Goal: Task Accomplishment & Management: Complete application form

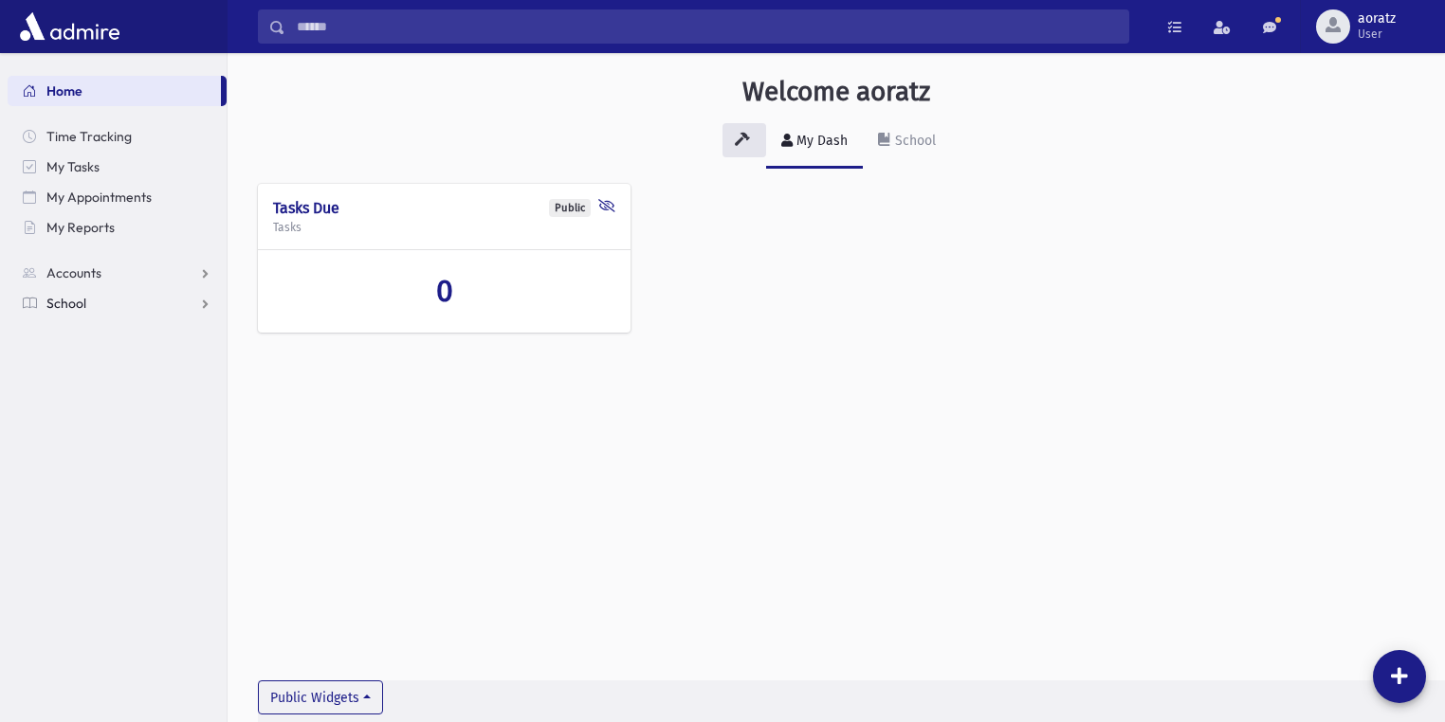
click at [76, 304] on span "School" at bounding box center [66, 303] width 40 height 17
click at [95, 519] on span "Test Marks" at bounding box center [89, 515] width 64 height 17
click at [83, 542] on span "Entry" at bounding box center [88, 545] width 32 height 17
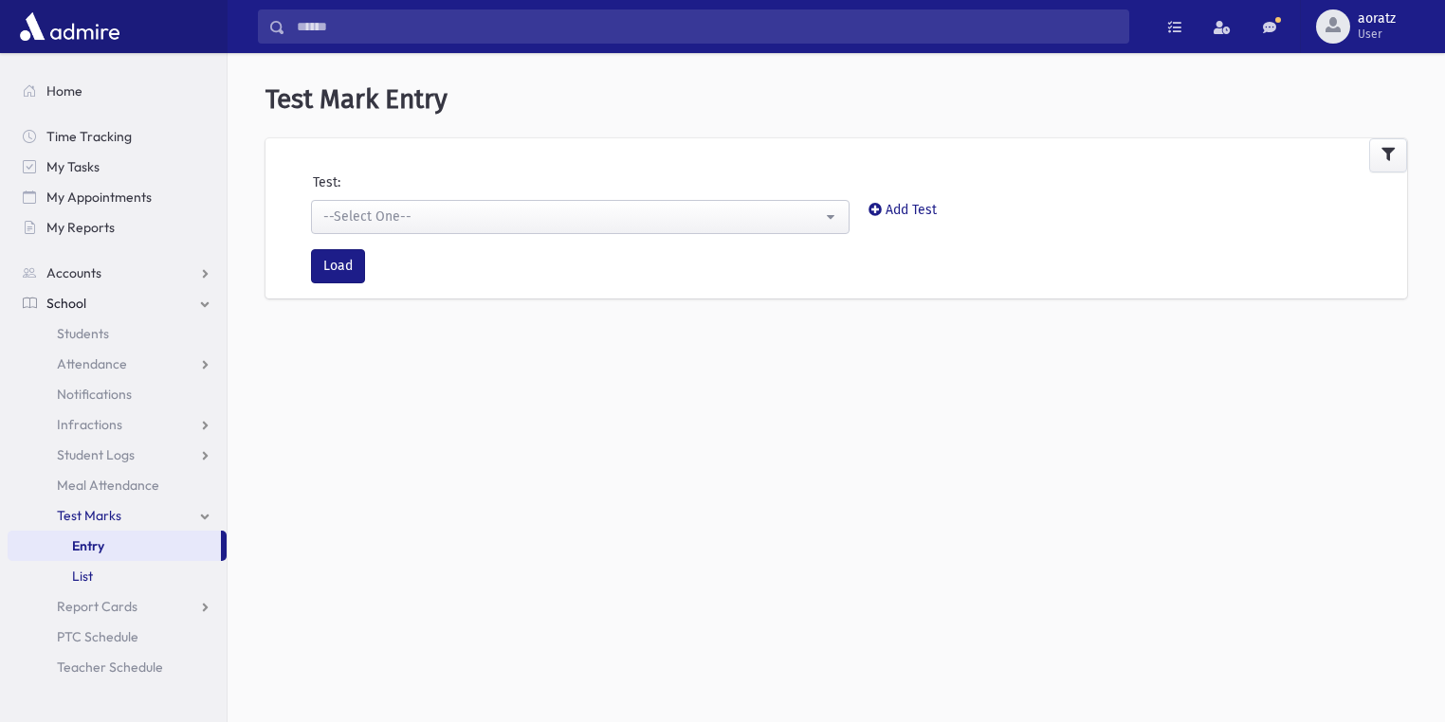
click at [85, 580] on span "List" at bounding box center [82, 576] width 21 height 17
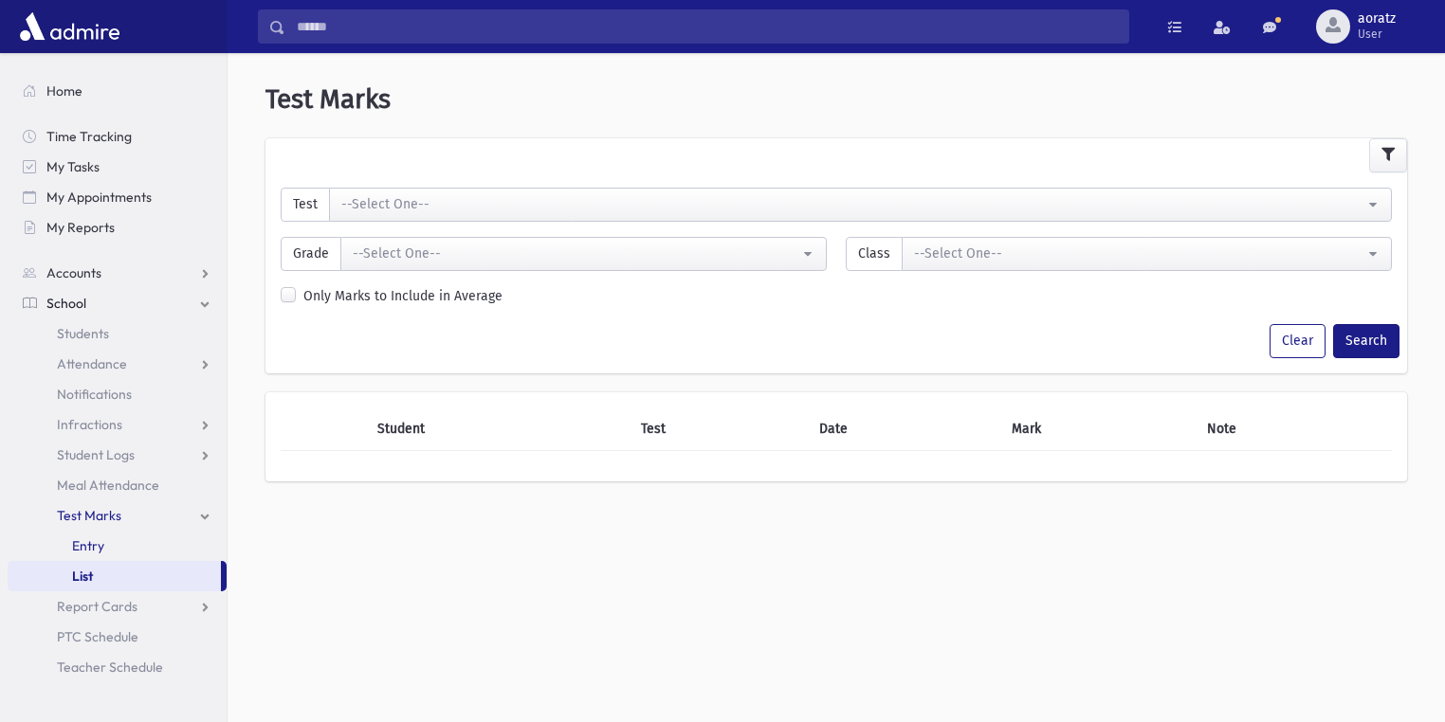
click at [85, 555] on link "Entry" at bounding box center [117, 546] width 219 height 30
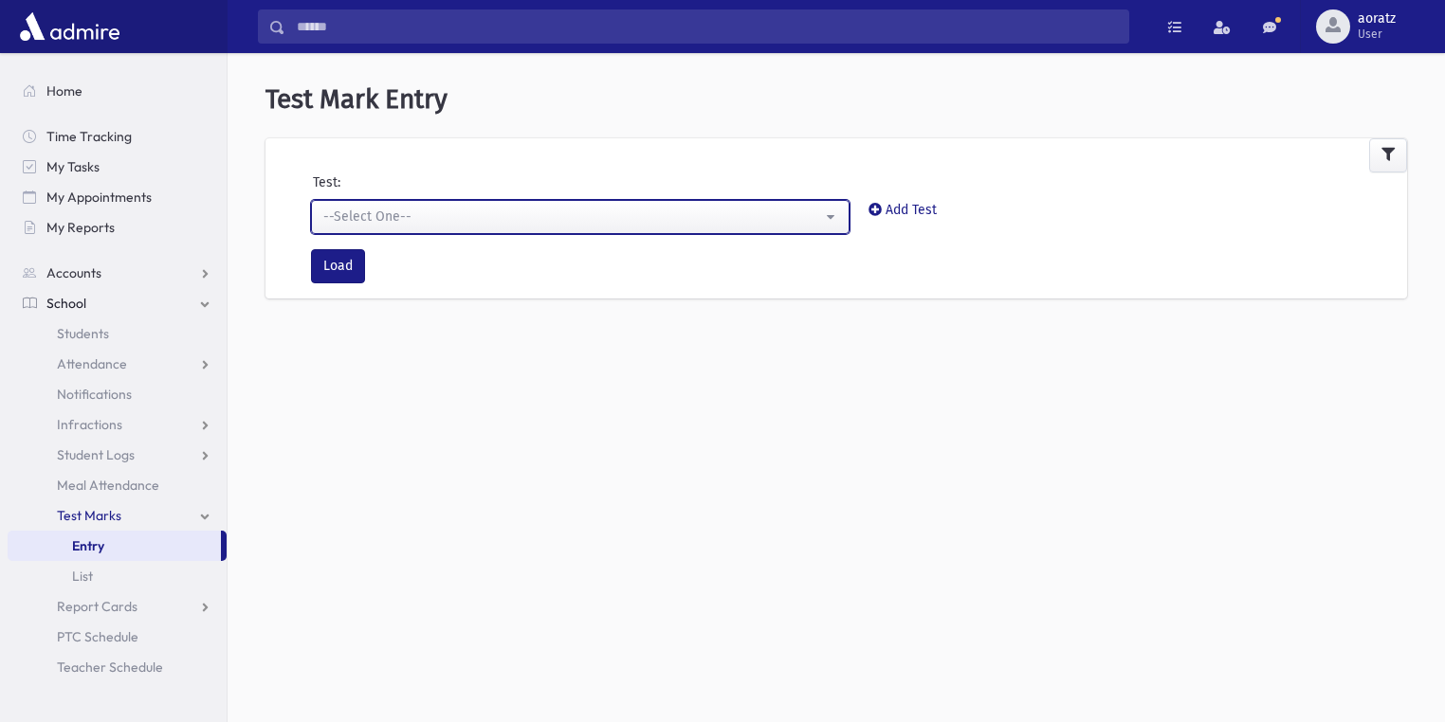
click at [451, 220] on div "--Select One--" at bounding box center [572, 217] width 499 height 20
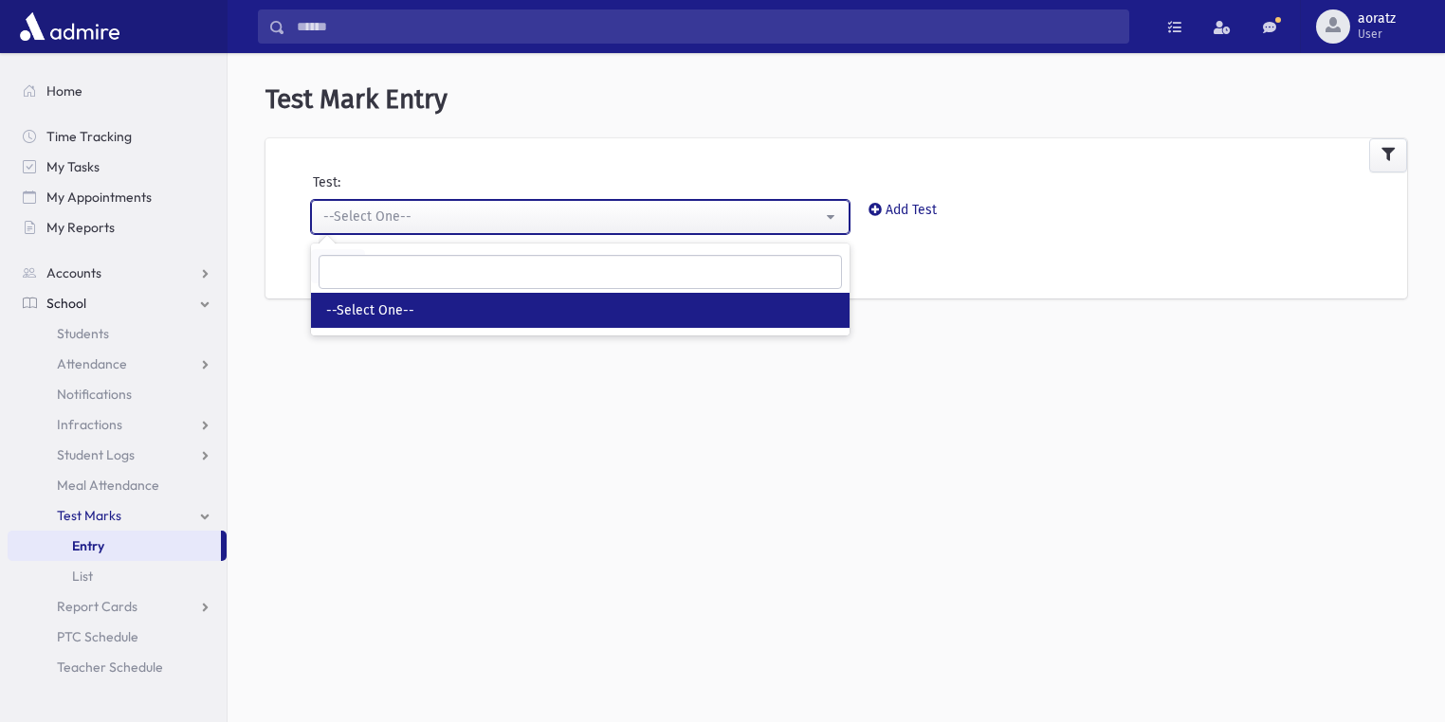
click at [451, 220] on div "--Select One--" at bounding box center [572, 217] width 499 height 20
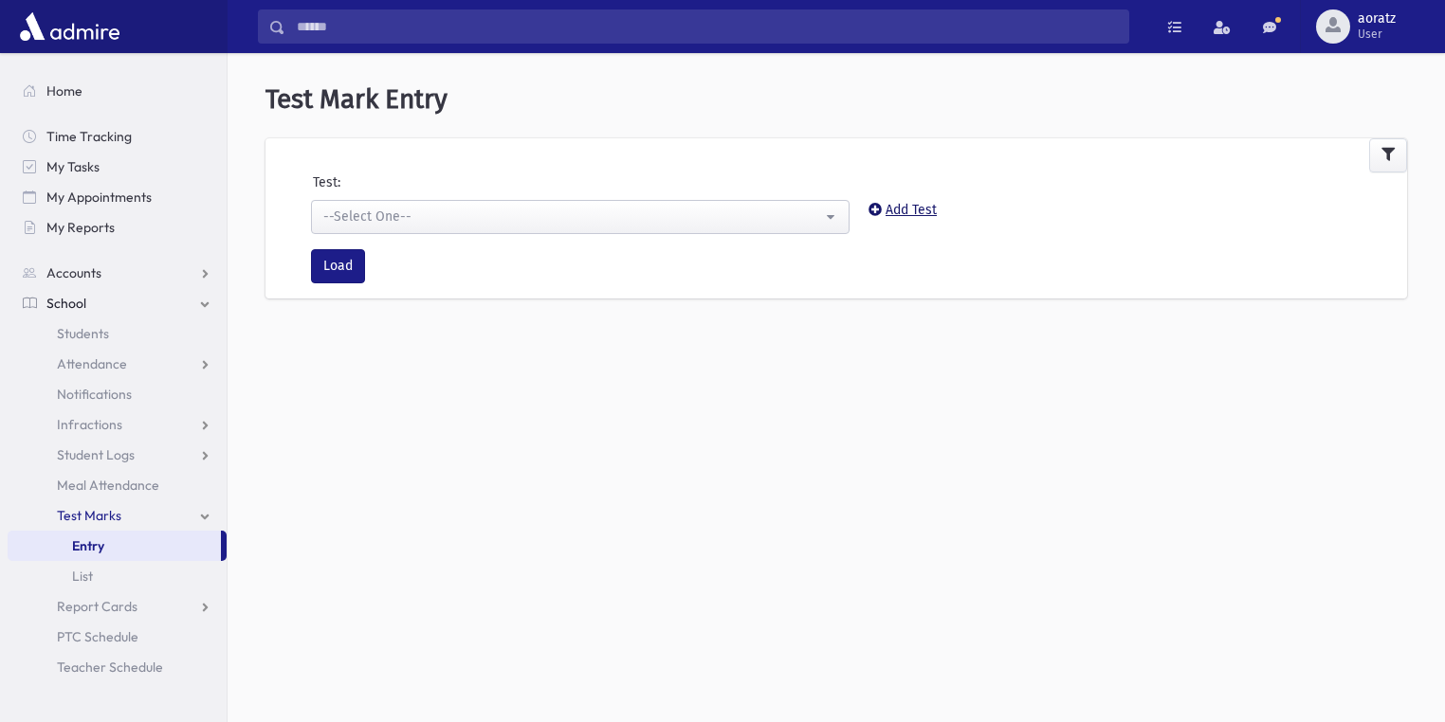
click at [874, 209] on icon at bounding box center [874, 209] width 13 height 13
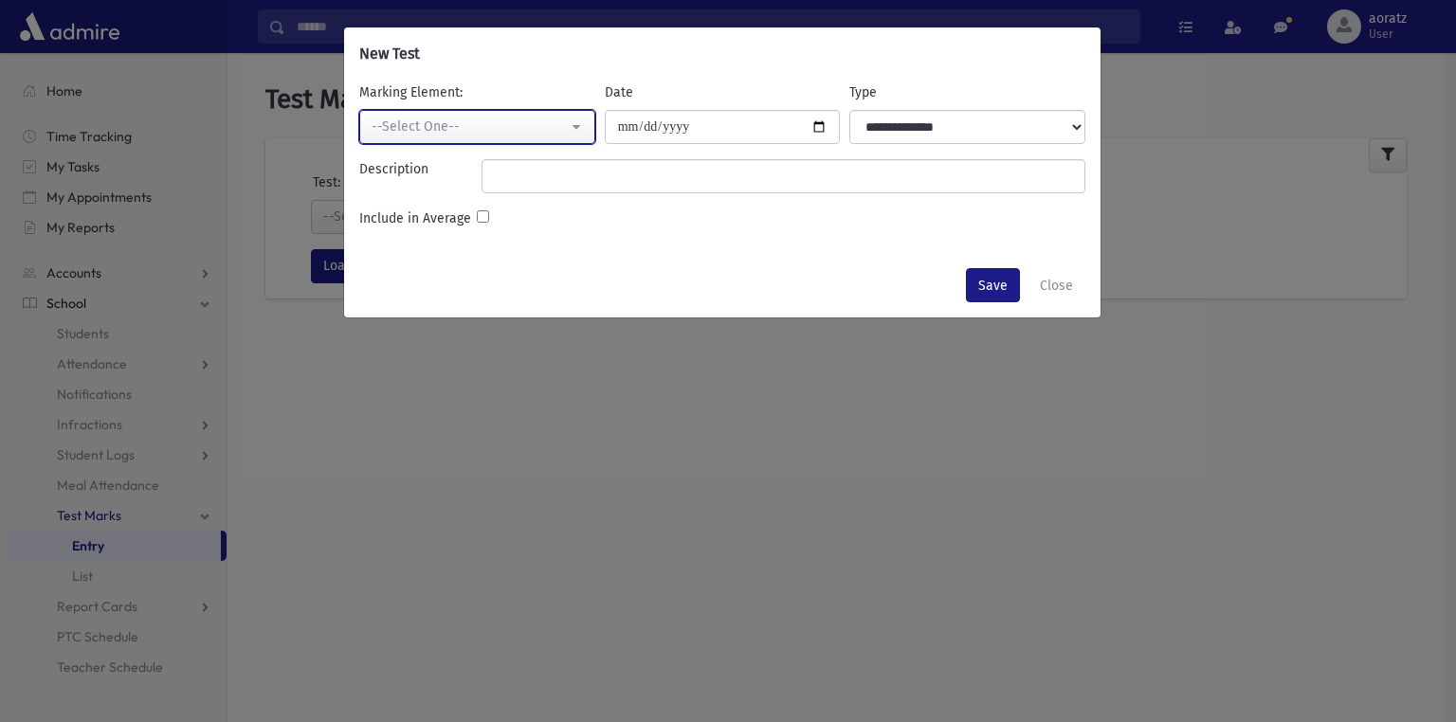
click at [458, 135] on div "--Select One--" at bounding box center [470, 127] width 196 height 20
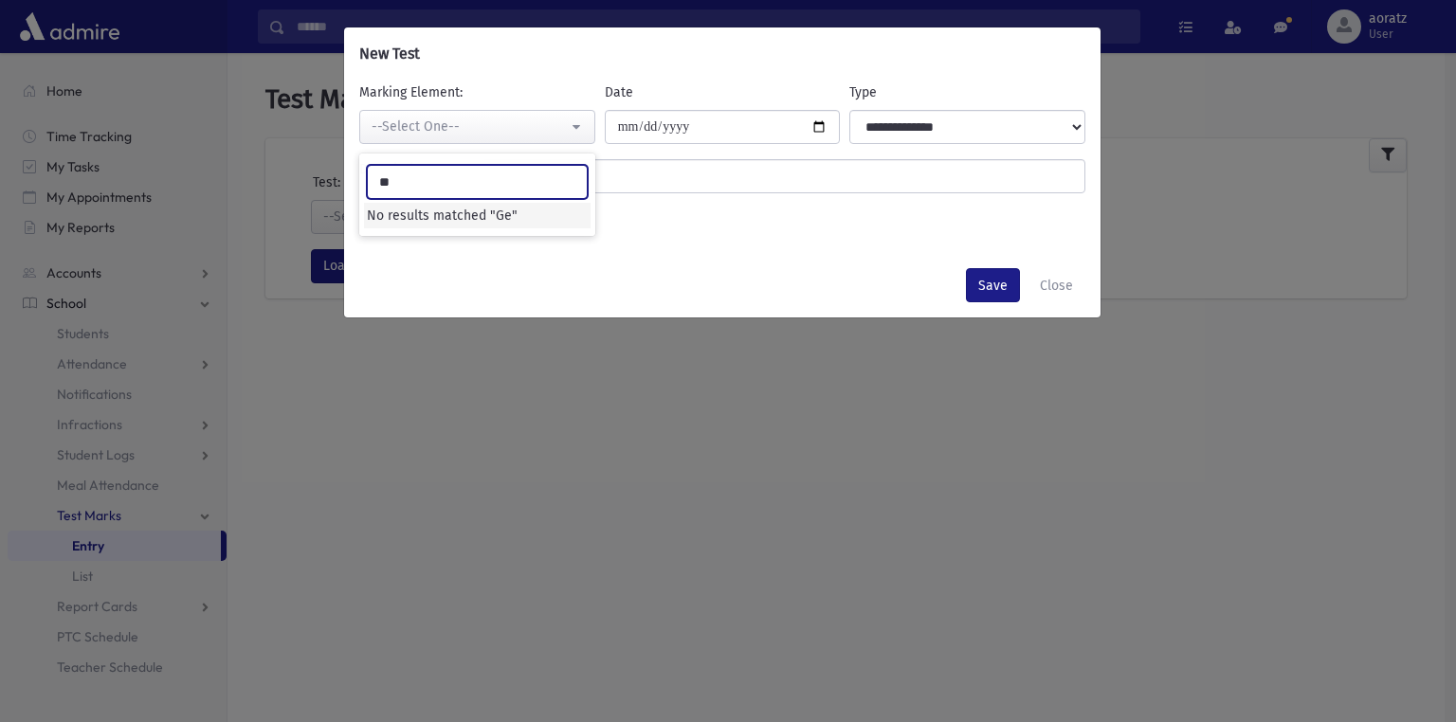
type input "*"
type input "**"
click at [564, 184] on input "**" at bounding box center [477, 182] width 221 height 34
click at [646, 98] on div "Date" at bounding box center [723, 113] width 246 height 62
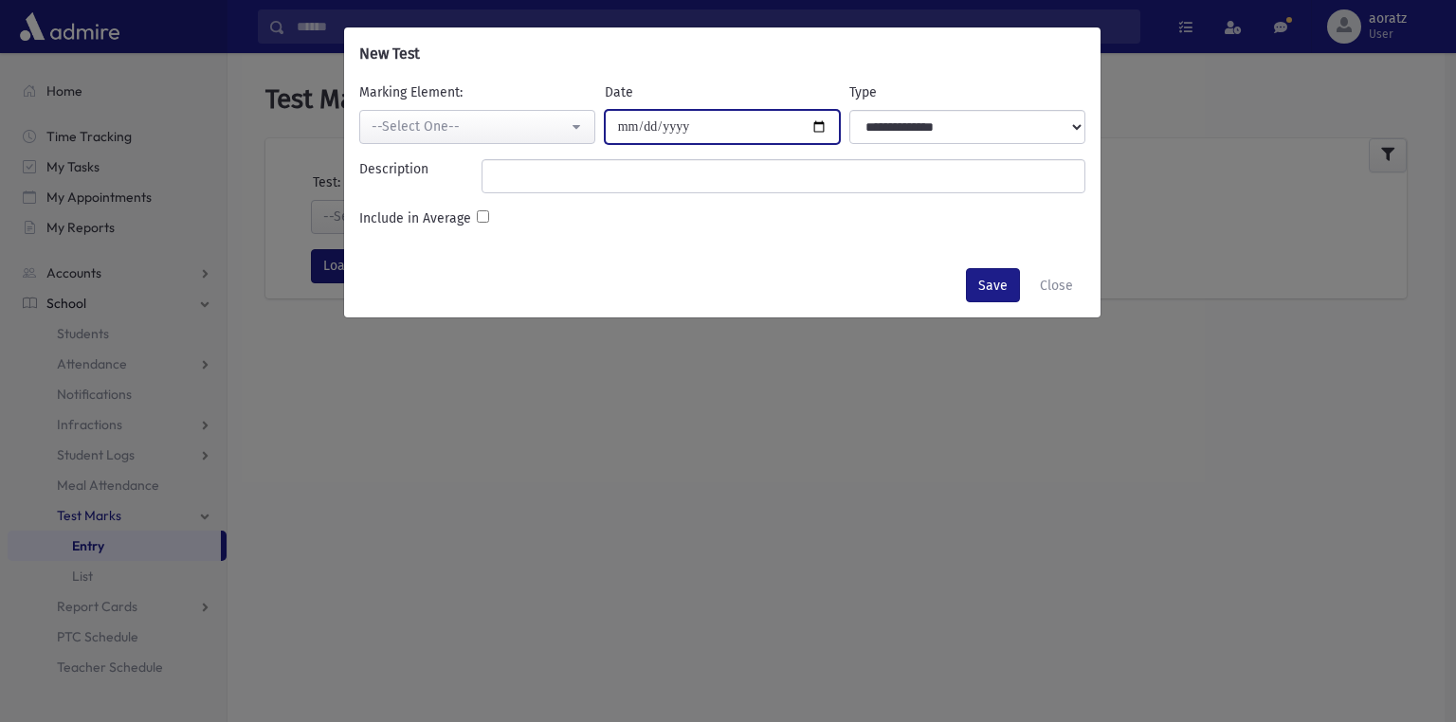
click at [656, 113] on input "Date" at bounding box center [723, 127] width 236 height 34
type input "**********"
click at [965, 114] on select "**********" at bounding box center [967, 127] width 236 height 34
select select "****"
click at [849, 110] on select "**********" at bounding box center [967, 127] width 236 height 34
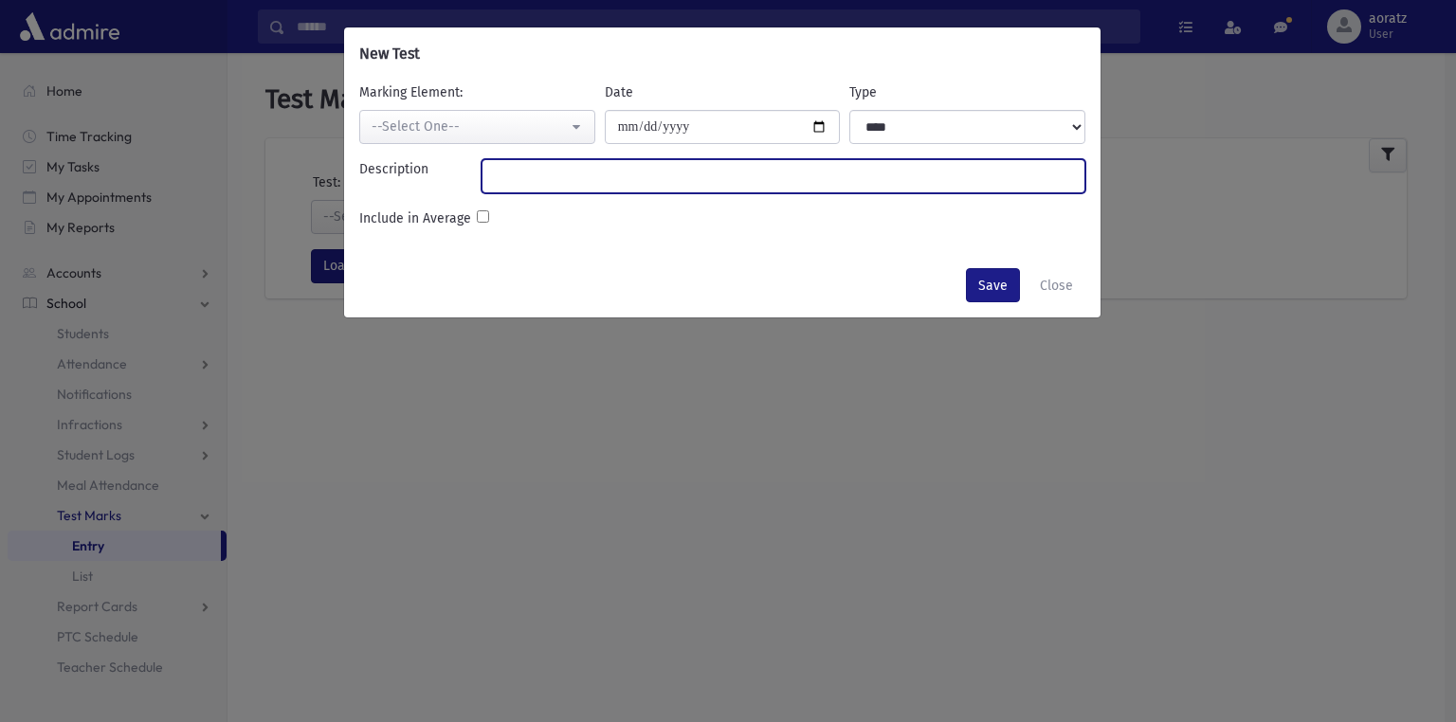
click at [595, 176] on input "Description" at bounding box center [784, 176] width 604 height 34
type input "**********"
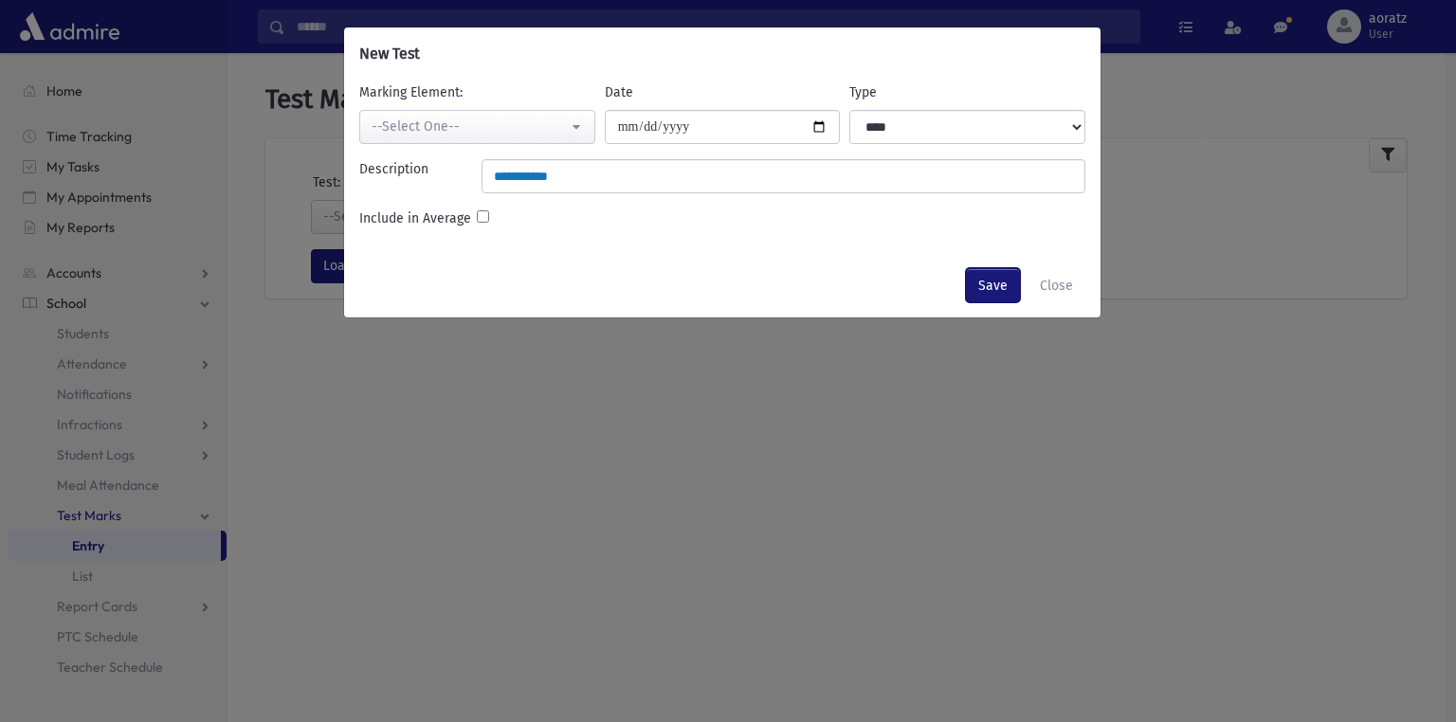
click at [988, 284] on button "Save" at bounding box center [993, 285] width 54 height 34
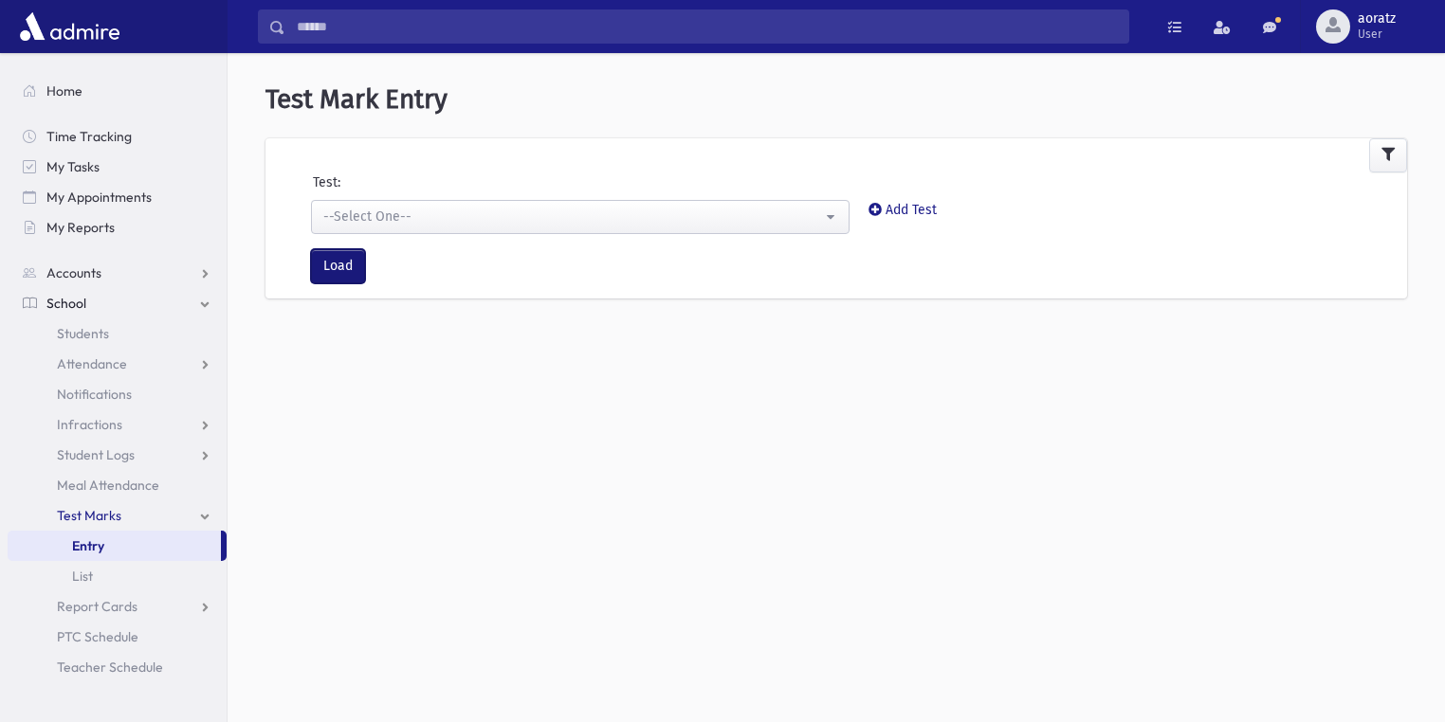
click at [348, 263] on button "Load" at bounding box center [338, 266] width 54 height 34
click at [337, 268] on button "Load" at bounding box center [338, 266] width 54 height 34
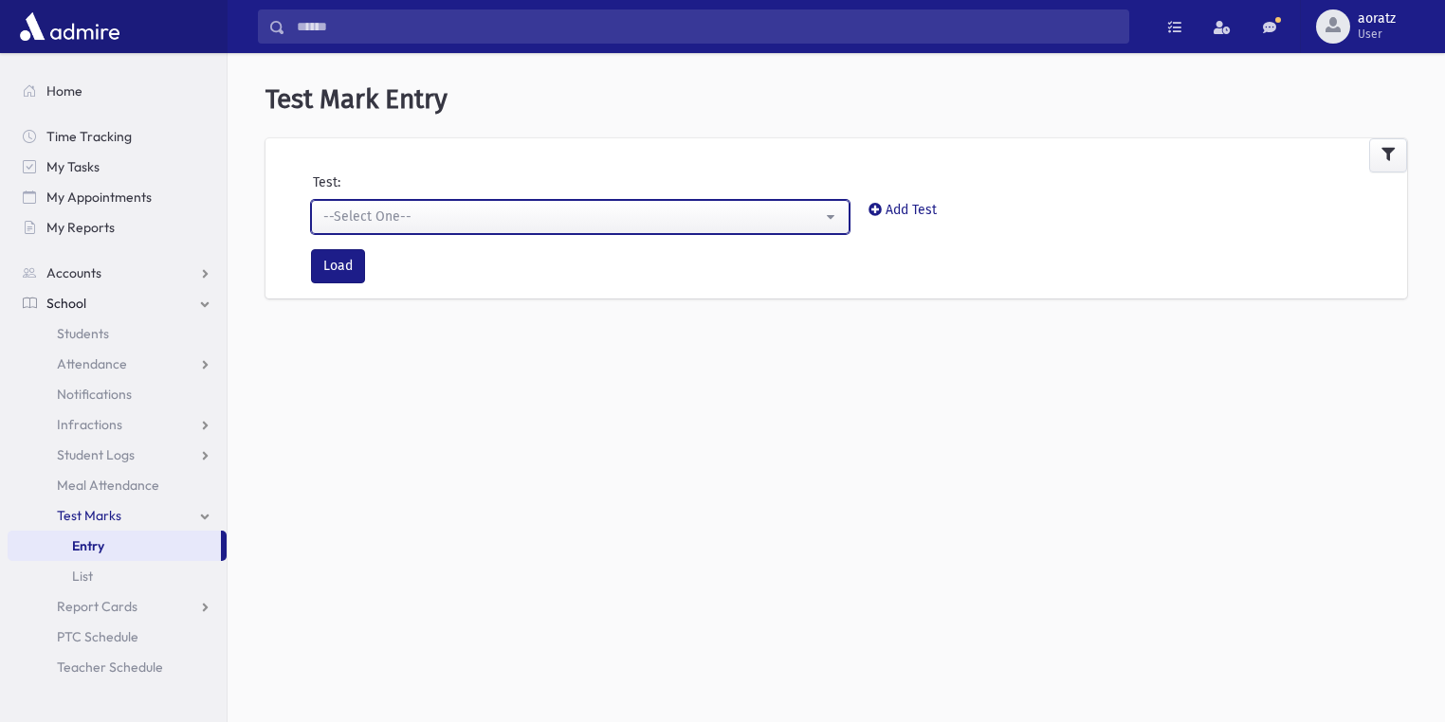
click at [372, 220] on div "--Select One--" at bounding box center [572, 217] width 499 height 20
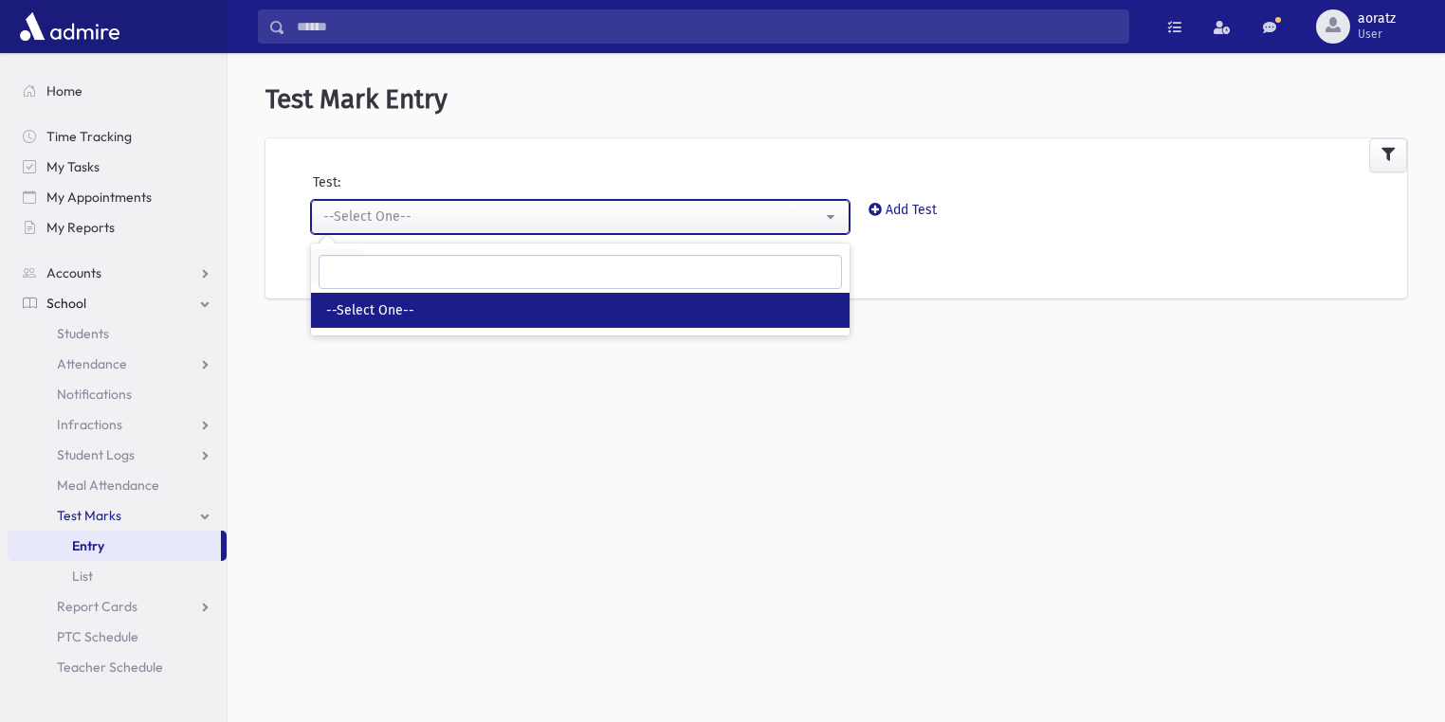
click at [372, 220] on div "--Select One--" at bounding box center [572, 217] width 499 height 20
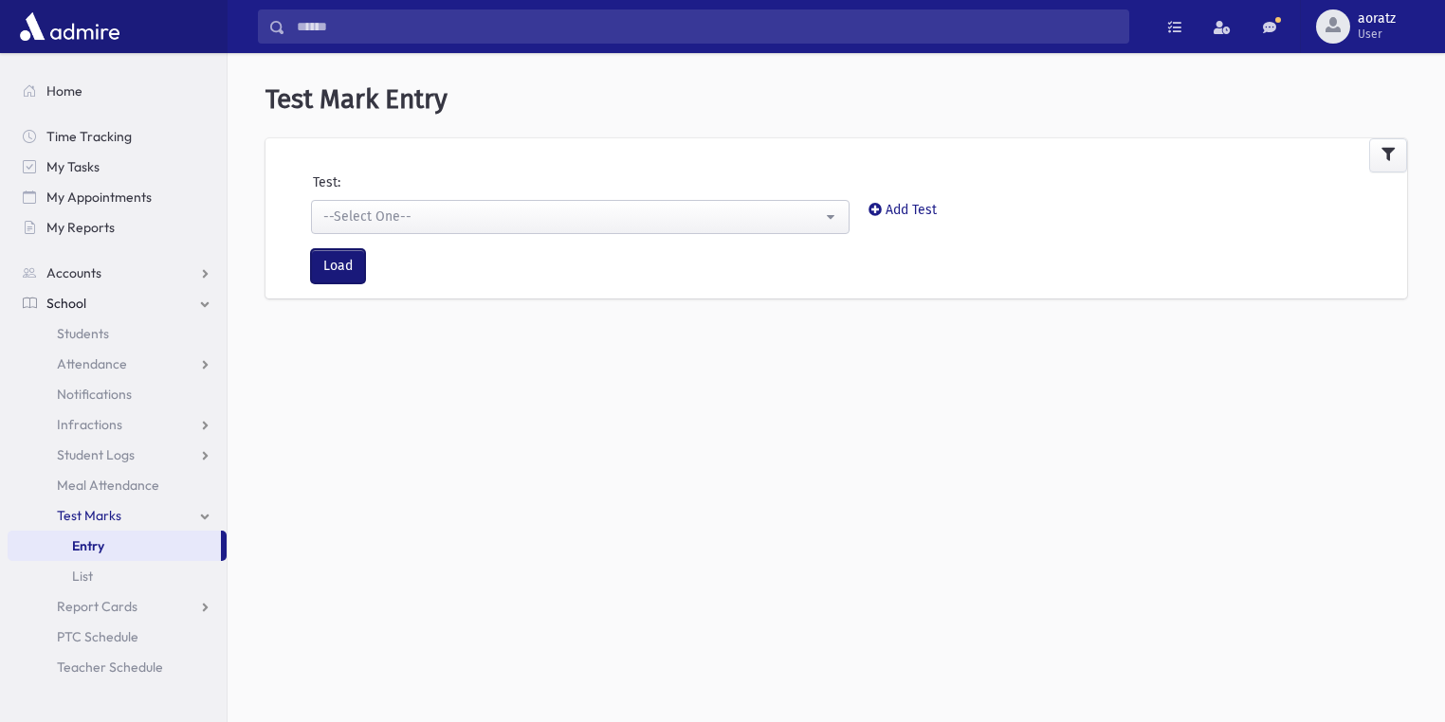
click at [337, 255] on button "Load" at bounding box center [338, 266] width 54 height 34
click at [335, 262] on button "Load" at bounding box center [338, 266] width 54 height 34
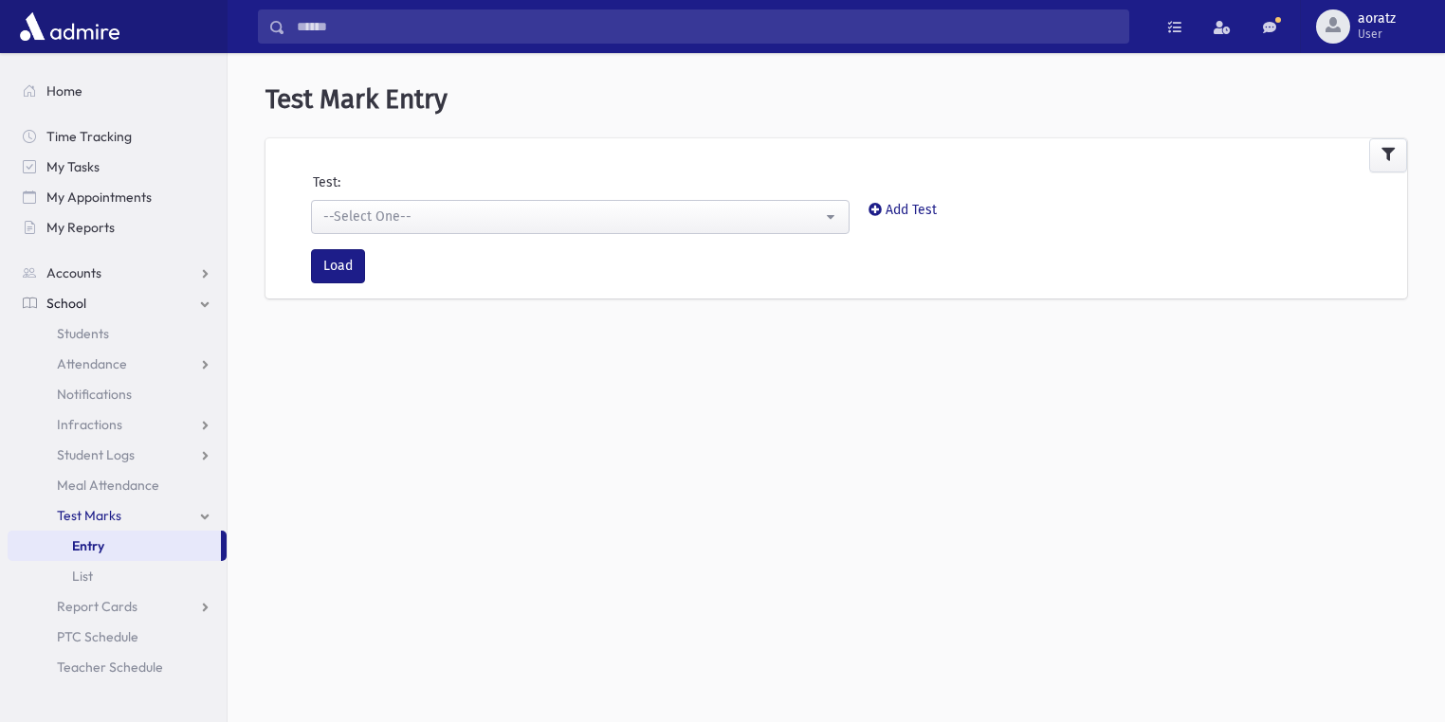
click at [121, 555] on link "Entry" at bounding box center [114, 546] width 213 height 30
click at [872, 209] on icon at bounding box center [874, 209] width 13 height 13
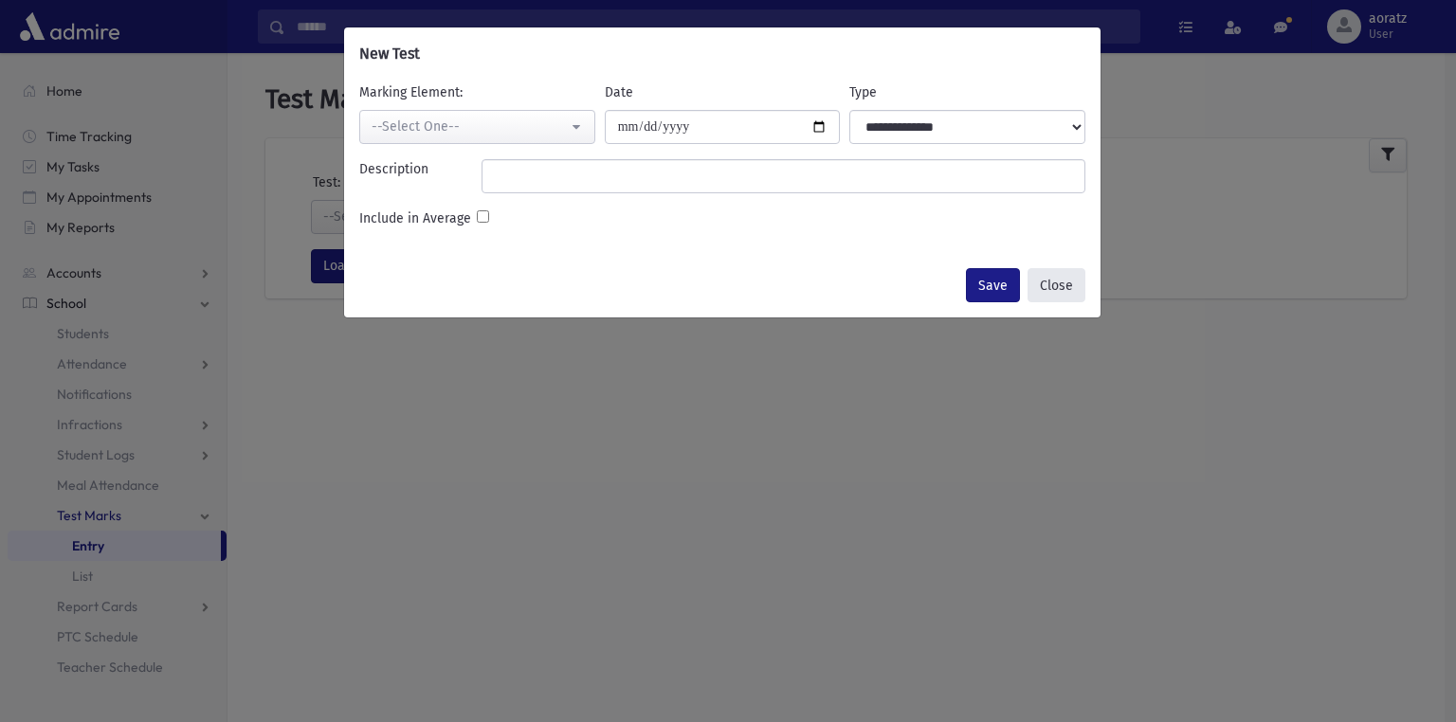
click at [1048, 287] on button "Close" at bounding box center [1057, 285] width 58 height 34
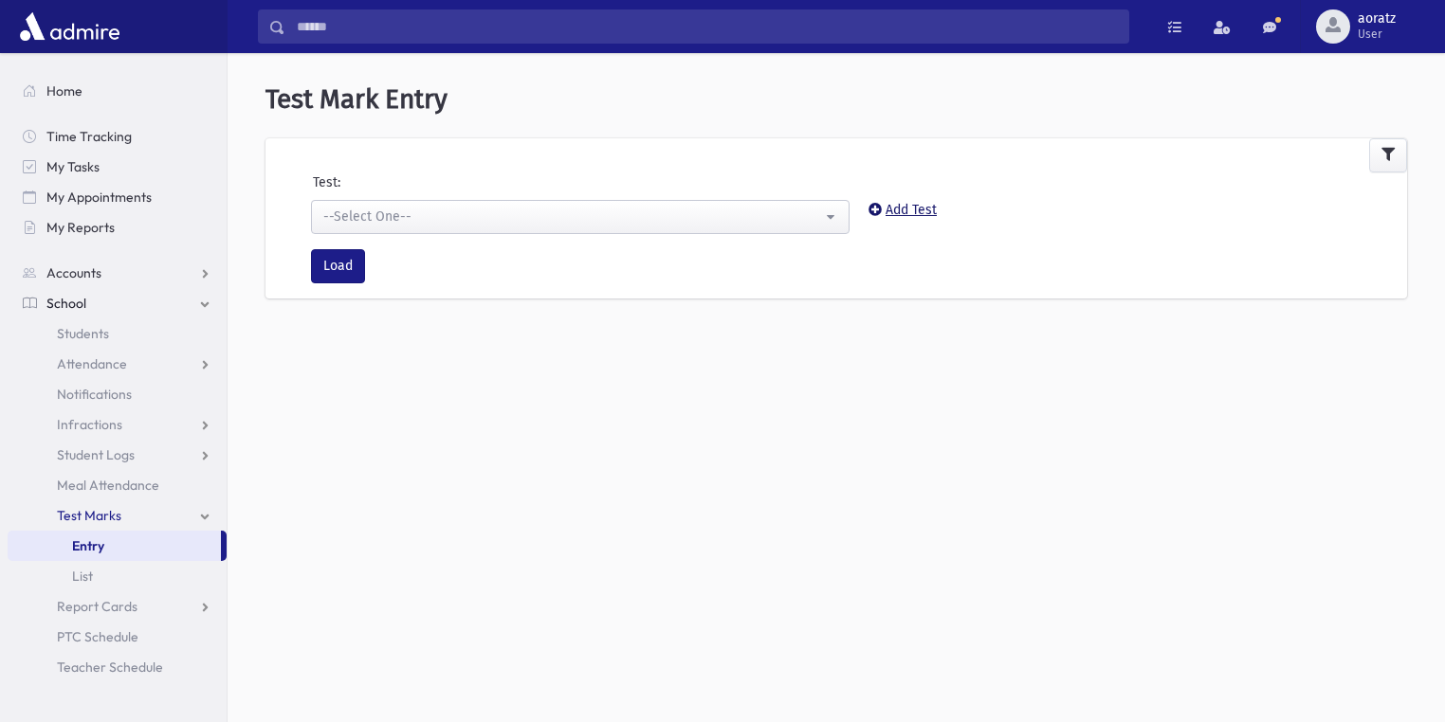
click at [921, 205] on link "Add Test" at bounding box center [902, 210] width 68 height 16
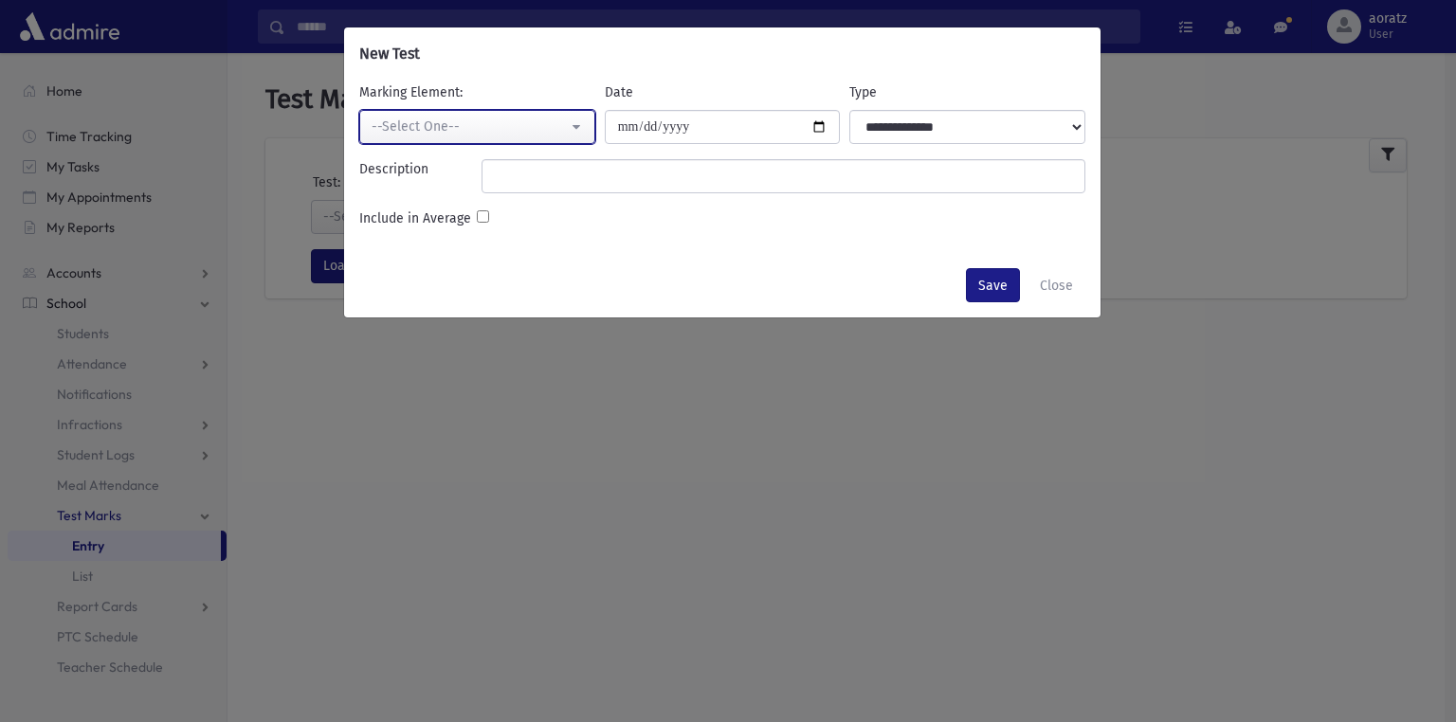
click at [420, 126] on div "--Select One--" at bounding box center [470, 127] width 196 height 20
click at [535, 113] on button "--Select One--" at bounding box center [477, 127] width 236 height 34
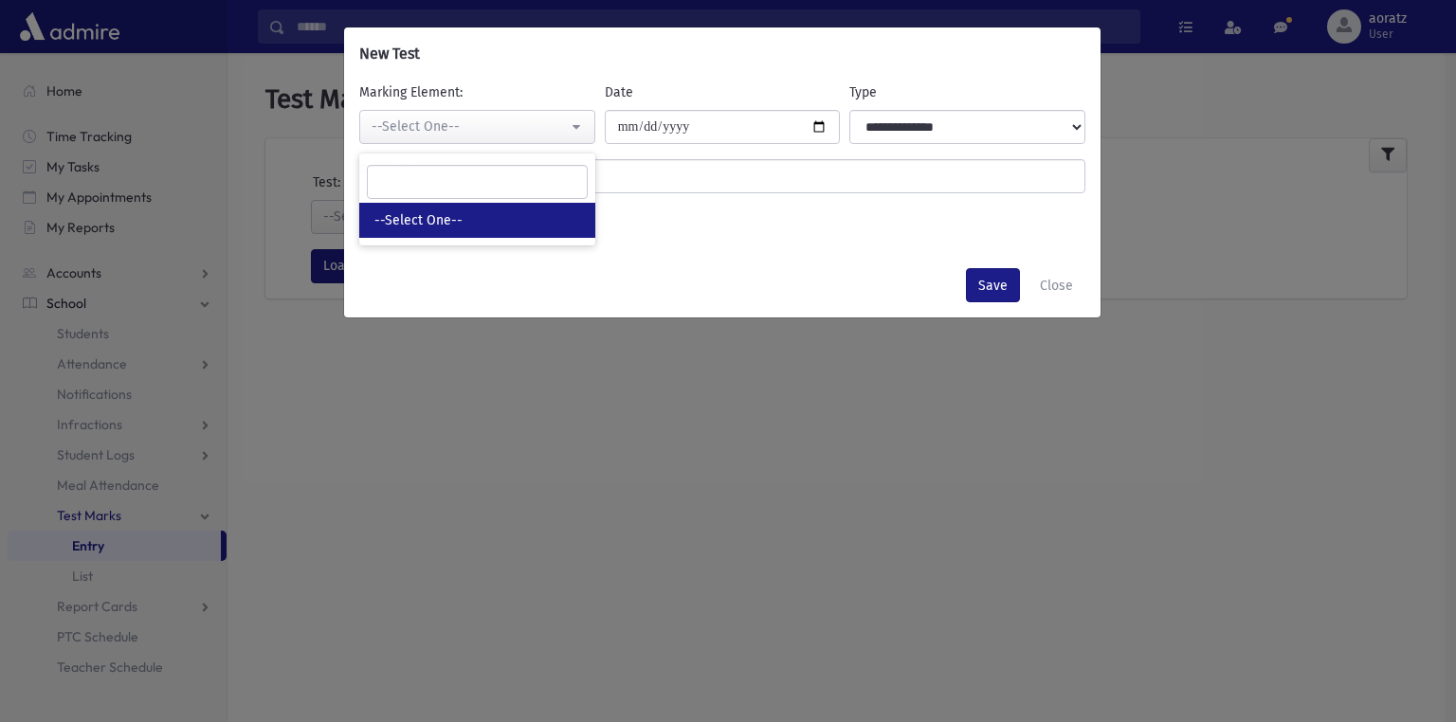
click at [478, 227] on link "--Select One--" at bounding box center [477, 220] width 236 height 35
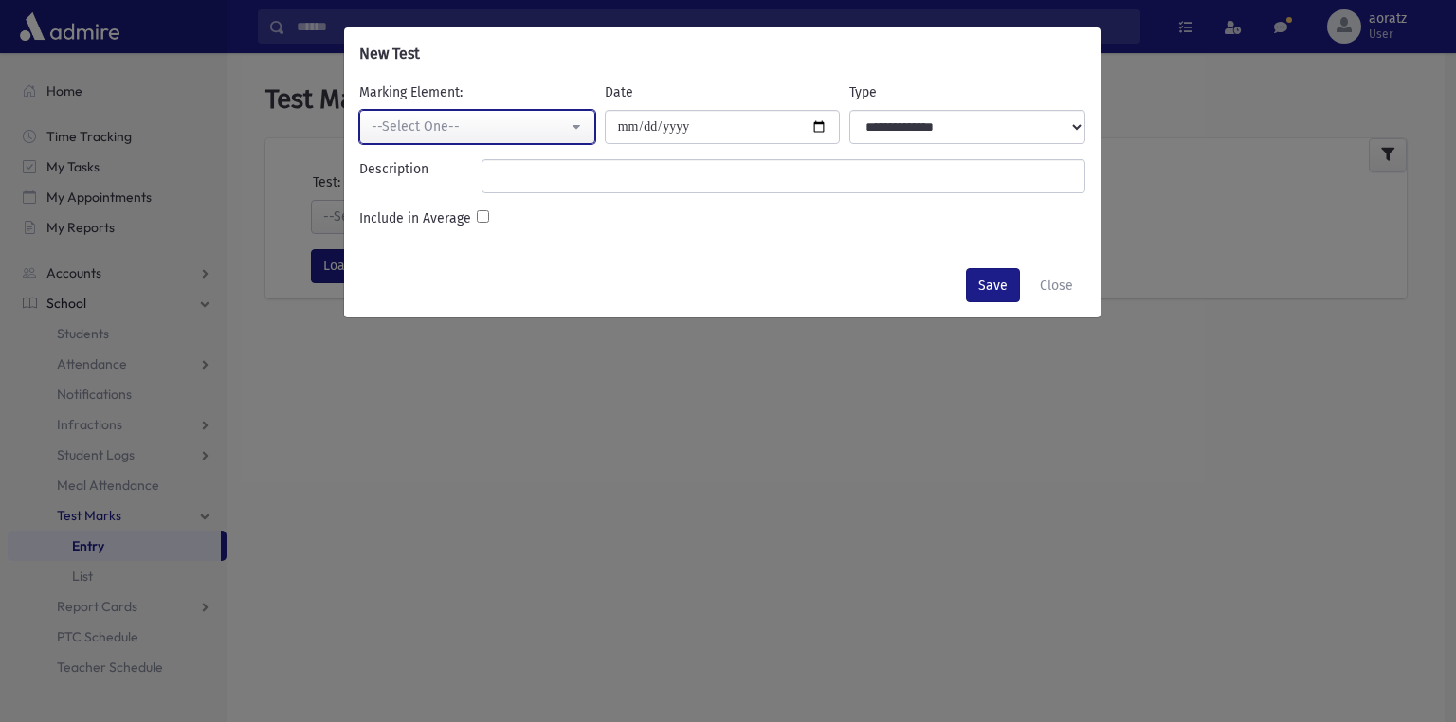
click at [525, 140] on button "--Select One--" at bounding box center [477, 127] width 236 height 34
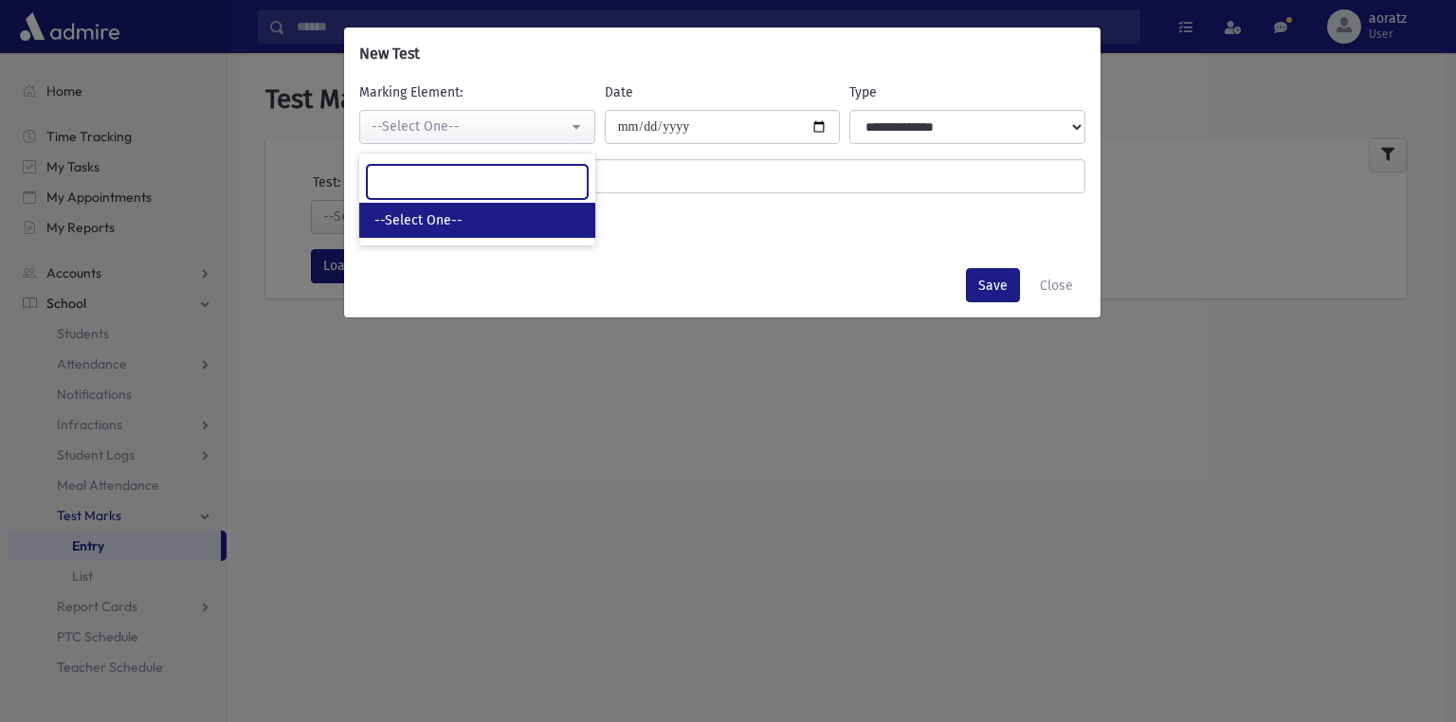
click at [504, 186] on input "Search" at bounding box center [477, 182] width 221 height 34
click at [1061, 288] on button "Close" at bounding box center [1057, 285] width 58 height 34
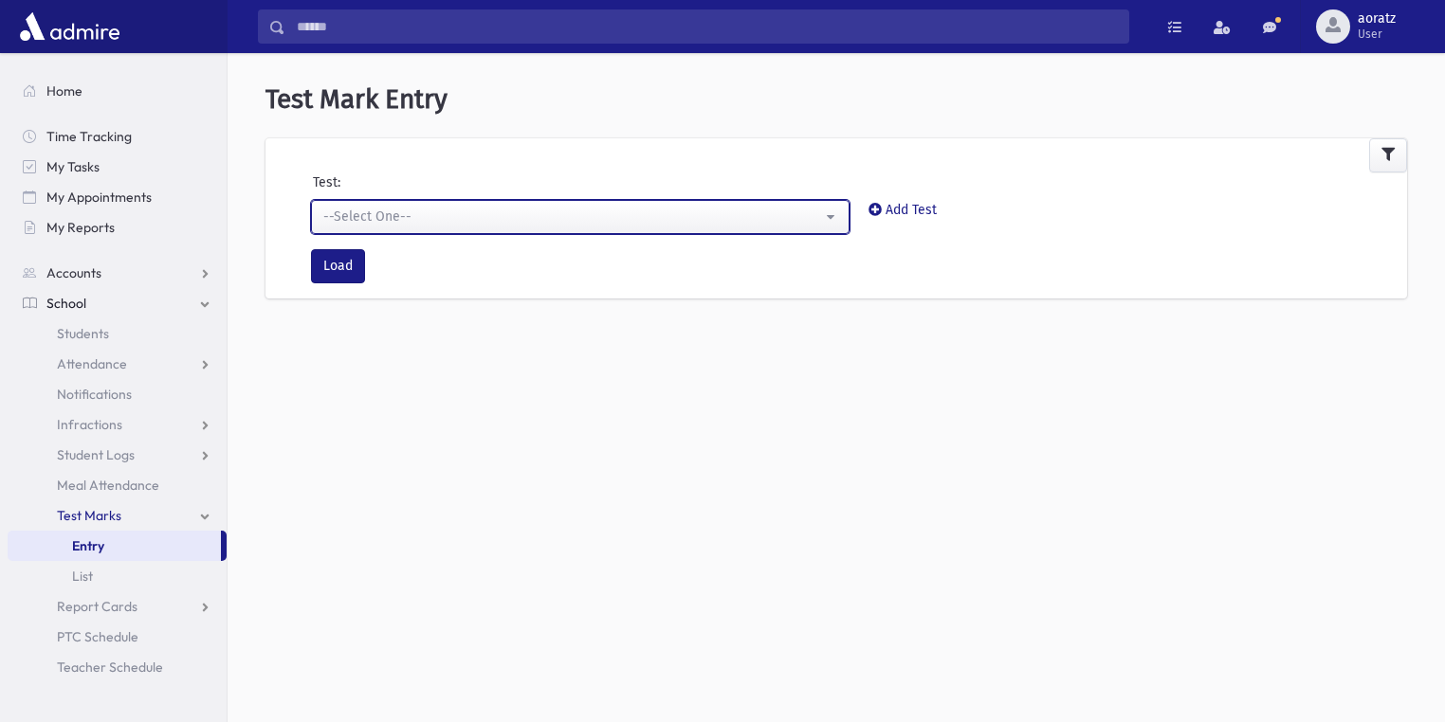
click at [442, 219] on div "--Select One--" at bounding box center [572, 217] width 499 height 20
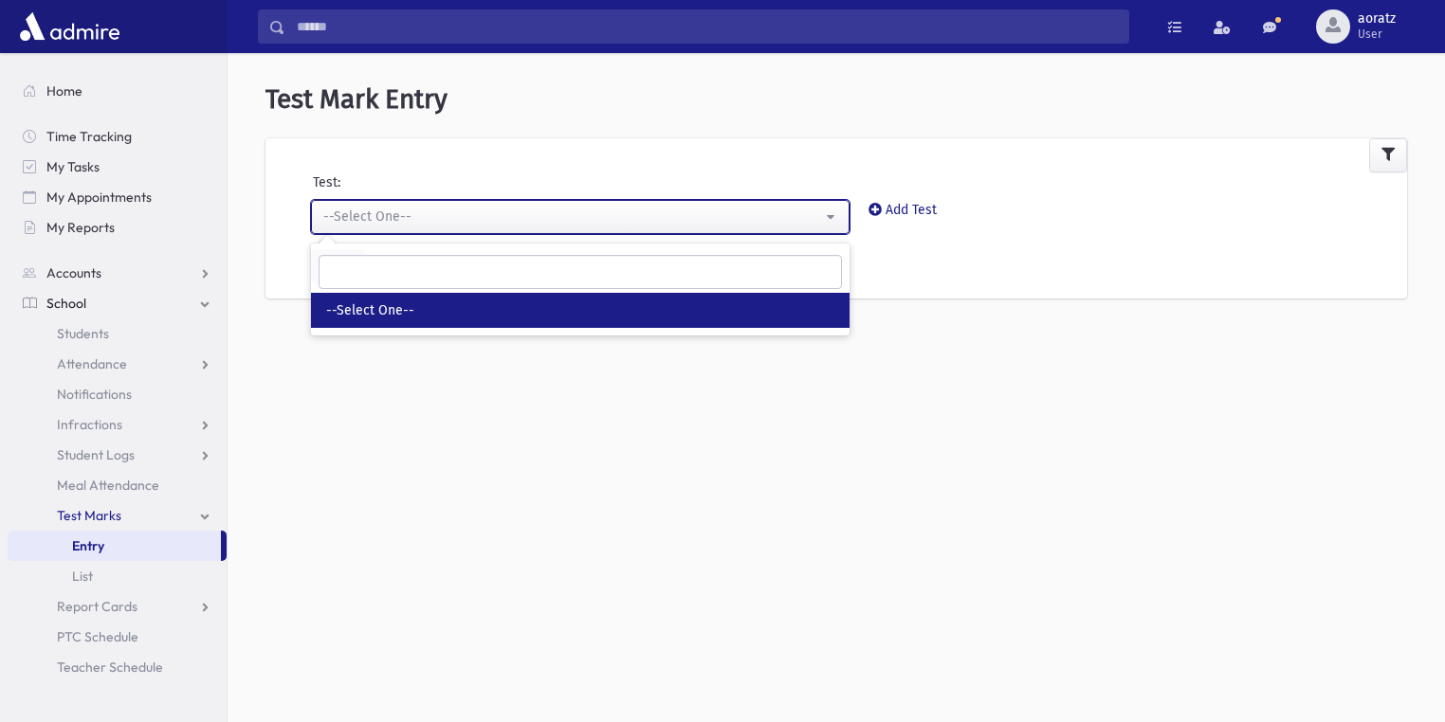
click at [444, 224] on div "--Select One--" at bounding box center [572, 217] width 499 height 20
